Goal: Navigation & Orientation: Find specific page/section

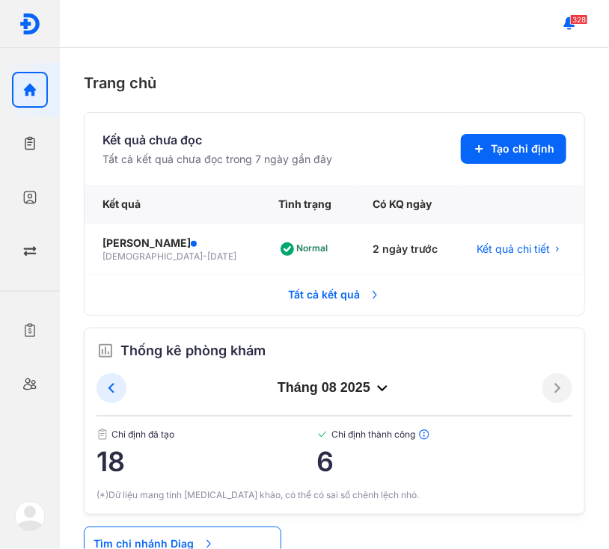
click at [343, 278] on span "Tất cả kết quả" at bounding box center [334, 294] width 111 height 33
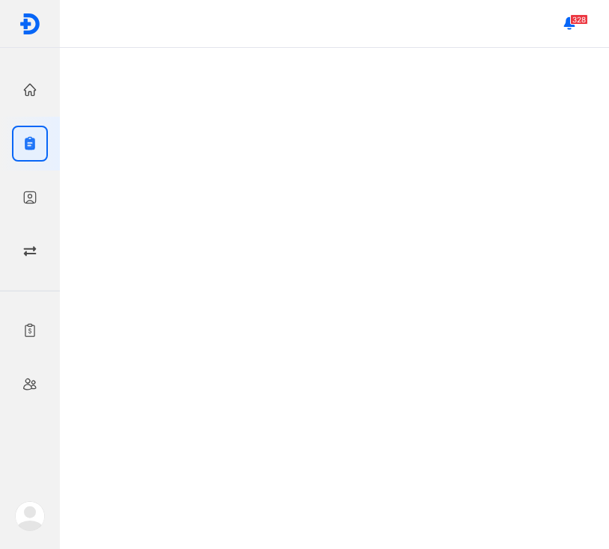
click at [19, 189] on div at bounding box center [30, 198] width 36 height 36
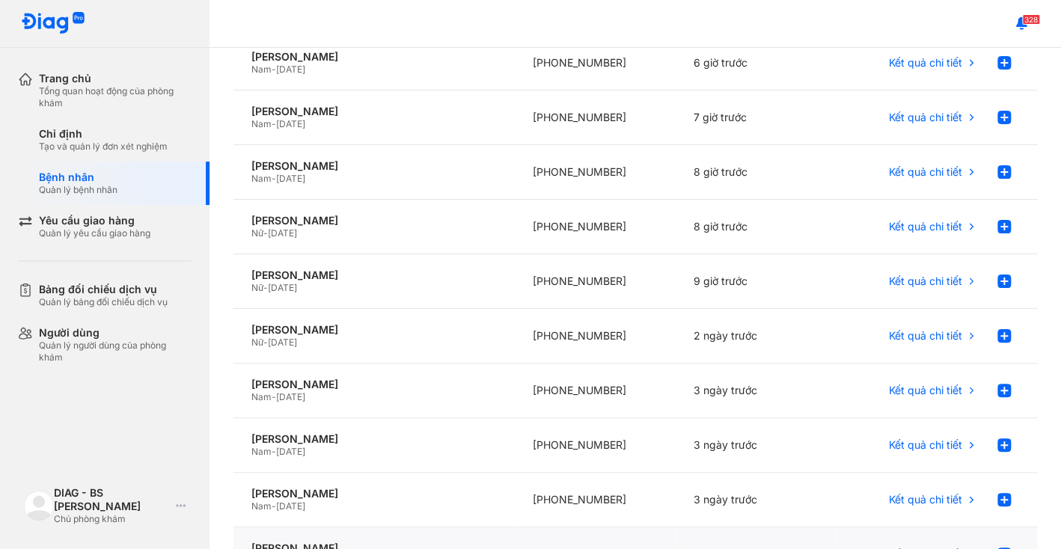
scroll to position [260, 0]
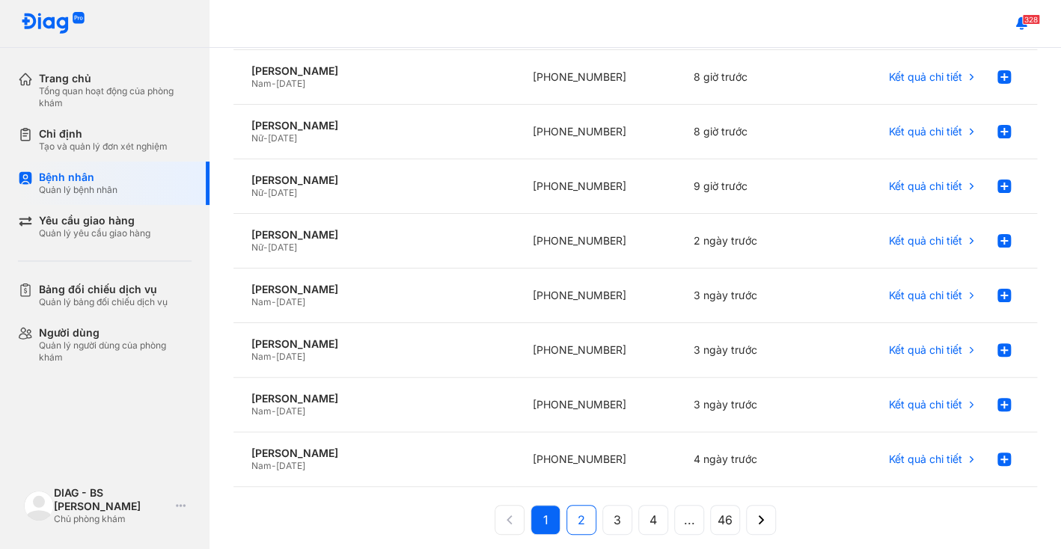
click at [585, 511] on span "2" at bounding box center [580, 520] width 7 height 18
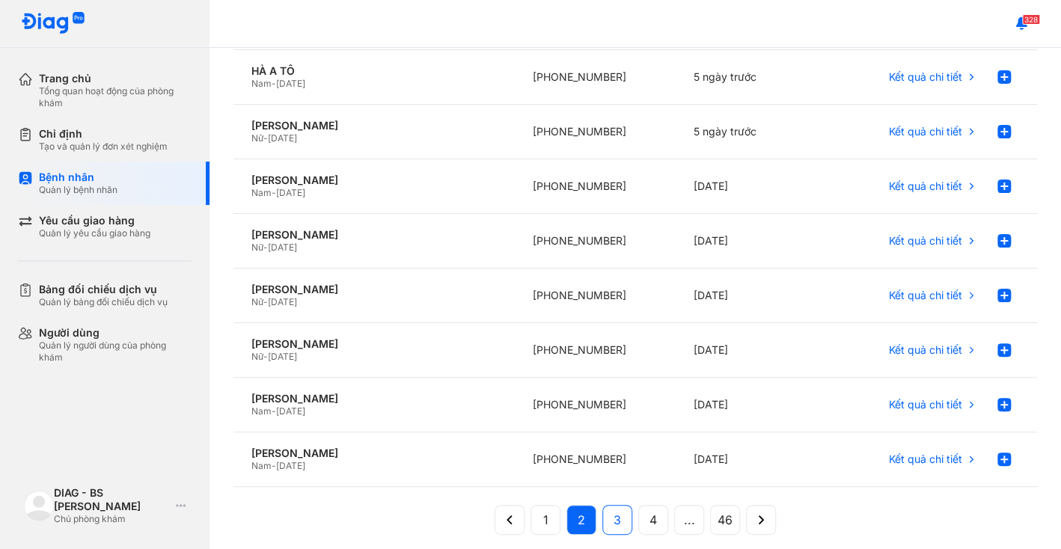
click at [608, 505] on button "3" at bounding box center [653, 520] width 30 height 30
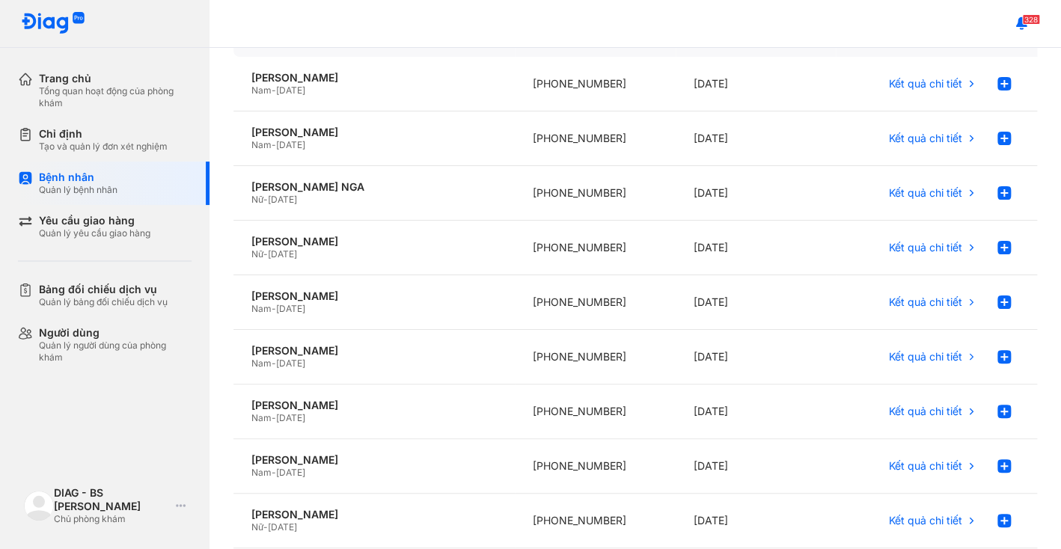
scroll to position [0, 0]
